Goal: Task Accomplishment & Management: Use online tool/utility

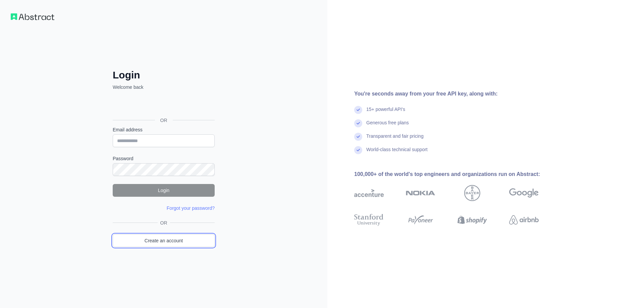
click at [173, 243] on link "Create an account" at bounding box center [164, 240] width 102 height 13
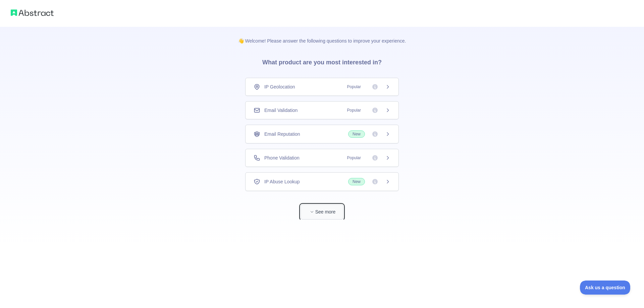
click at [308, 215] on span "button" at bounding box center [311, 212] width 7 height 7
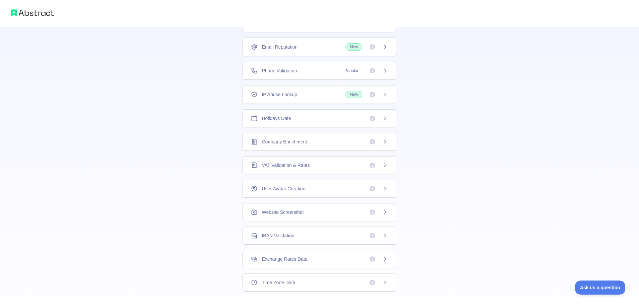
scroll to position [118, 0]
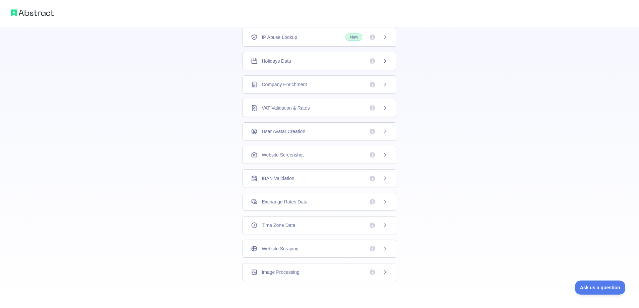
click at [328, 267] on div "Image Processing" at bounding box center [319, 272] width 154 height 18
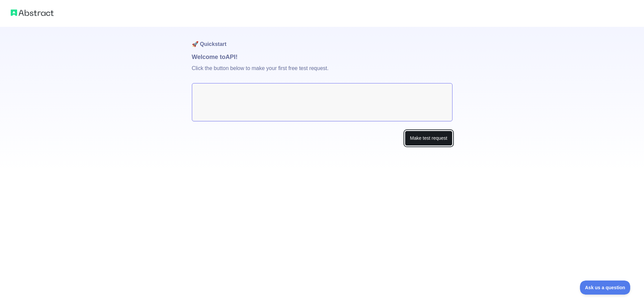
click at [422, 137] on button "Make test request" at bounding box center [428, 138] width 47 height 15
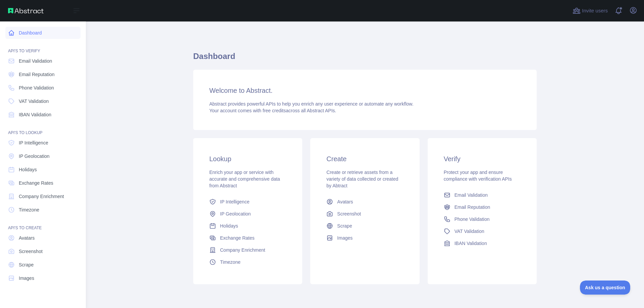
click at [13, 31] on icon at bounding box center [11, 33] width 7 height 7
click at [58, 30] on link "Dashboard" at bounding box center [42, 33] width 75 height 12
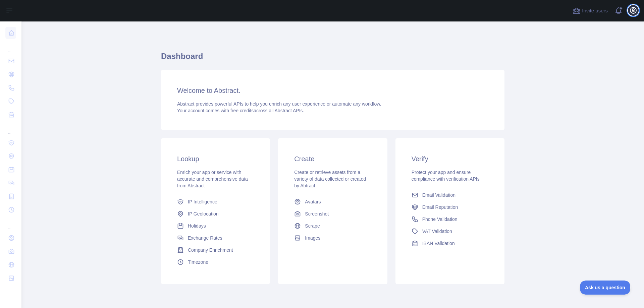
click at [632, 11] on icon "button" at bounding box center [633, 10] width 8 height 8
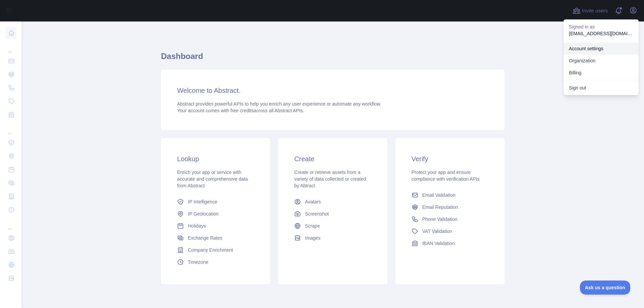
click at [595, 51] on link "Account settings" at bounding box center [600, 49] width 75 height 12
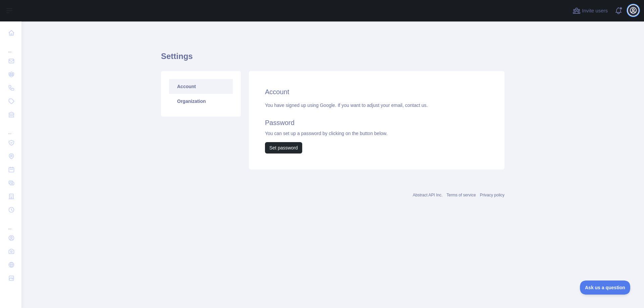
click at [629, 7] on icon "button" at bounding box center [633, 10] width 8 height 8
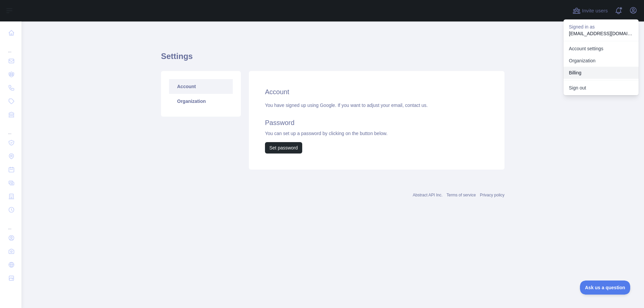
click at [585, 71] on button "Billing" at bounding box center [600, 73] width 75 height 12
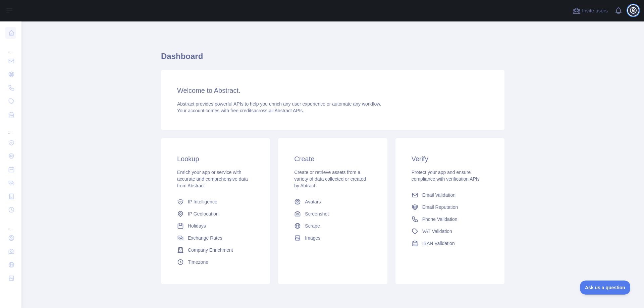
click at [630, 11] on icon "button" at bounding box center [633, 10] width 8 height 8
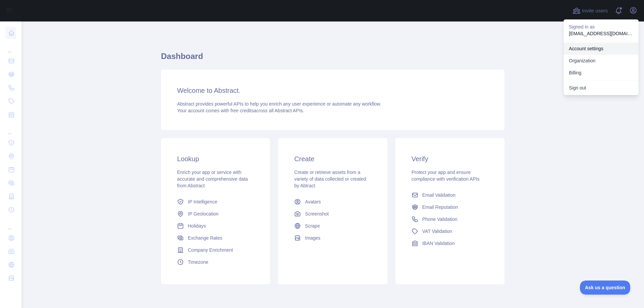
click at [603, 52] on link "Account settings" at bounding box center [600, 49] width 75 height 12
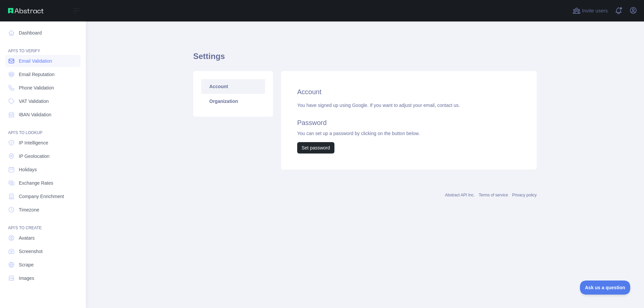
click at [36, 64] on link "Email Validation" at bounding box center [42, 61] width 75 height 12
